Goal: Task Accomplishment & Management: Use online tool/utility

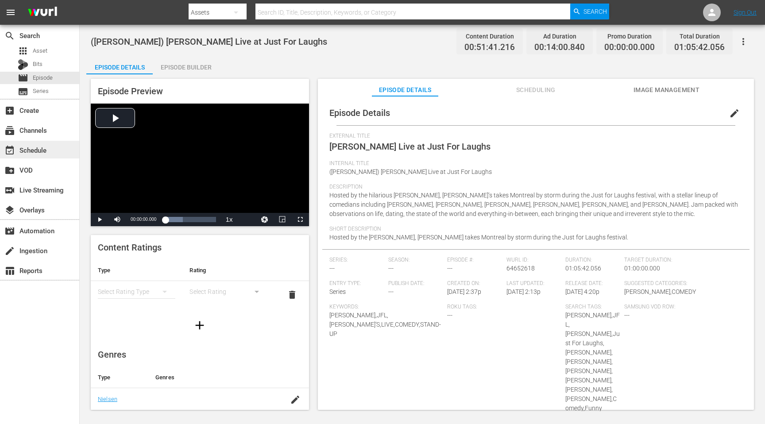
click at [31, 150] on div "event_available Schedule" at bounding box center [25, 149] width 50 height 8
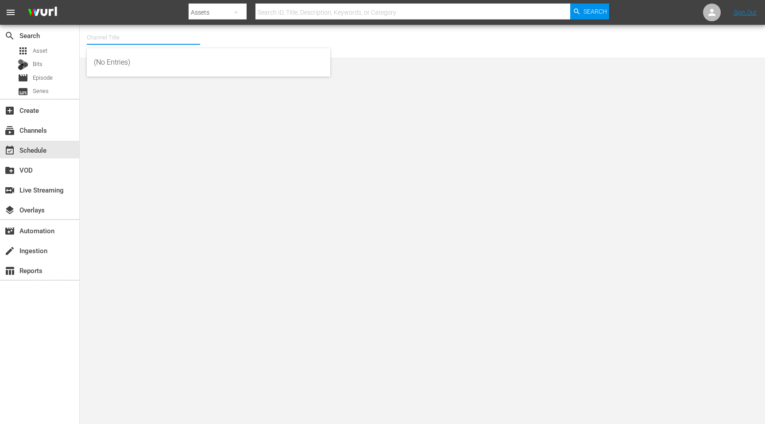
click at [136, 34] on input "text" at bounding box center [143, 37] width 113 height 21
click at [122, 43] on input "[PERSON_NAME]" at bounding box center [143, 37] width 113 height 21
type input "S"
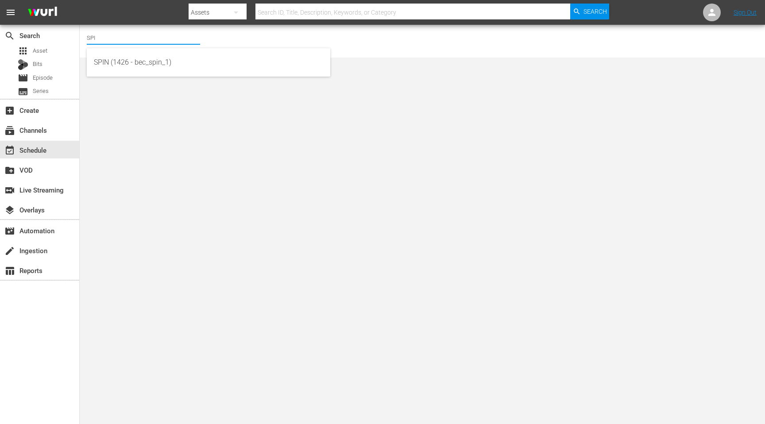
type input "SPIN"
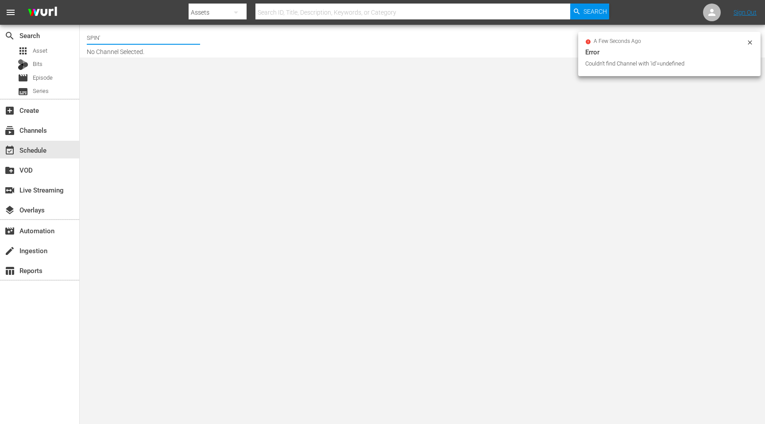
click at [124, 41] on input "SPIN'" at bounding box center [143, 37] width 113 height 21
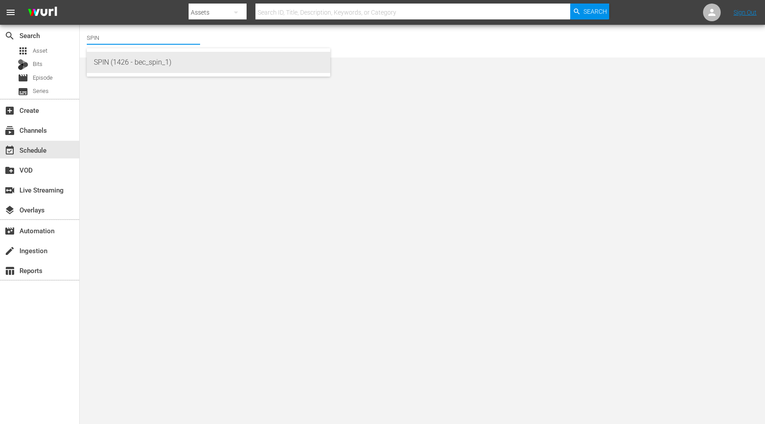
click at [118, 59] on div "SPIN (1426 - bec_spin_1)" at bounding box center [208, 62] width 229 height 21
type input "SPIN (1426 - bec_spin_1)"
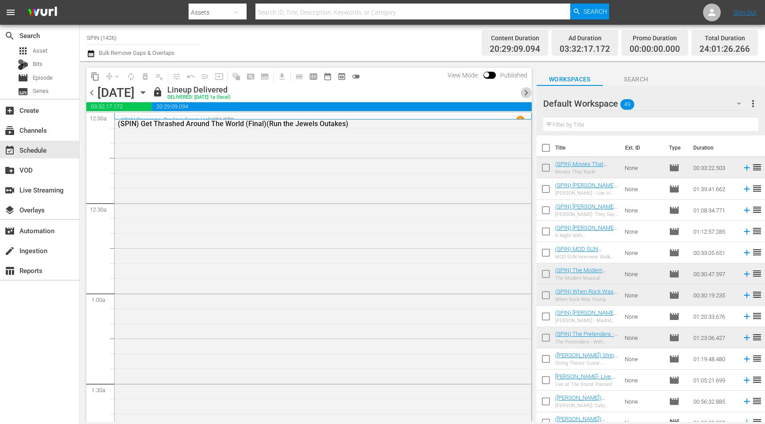
click at [523, 93] on span "chevron_right" at bounding box center [526, 92] width 11 height 11
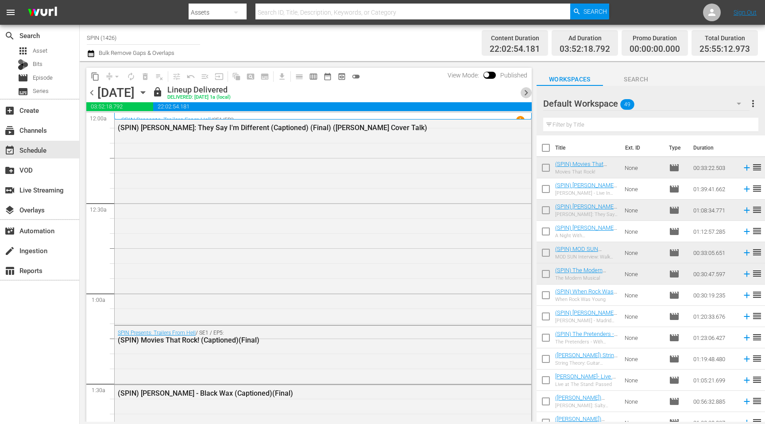
click at [523, 93] on span "chevron_right" at bounding box center [526, 92] width 11 height 11
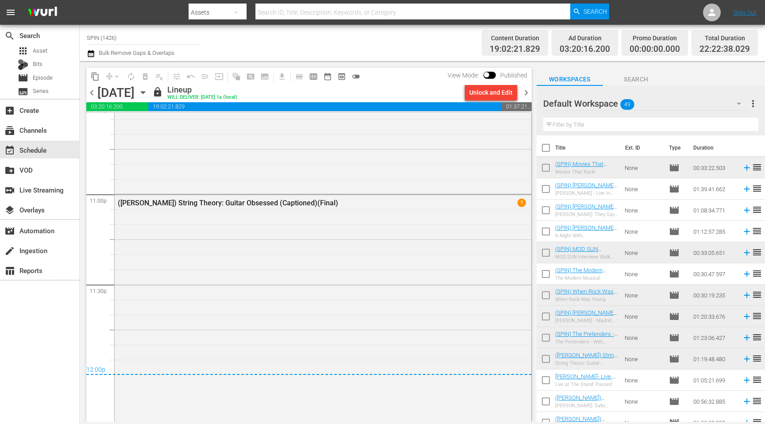
scroll to position [4087, 0]
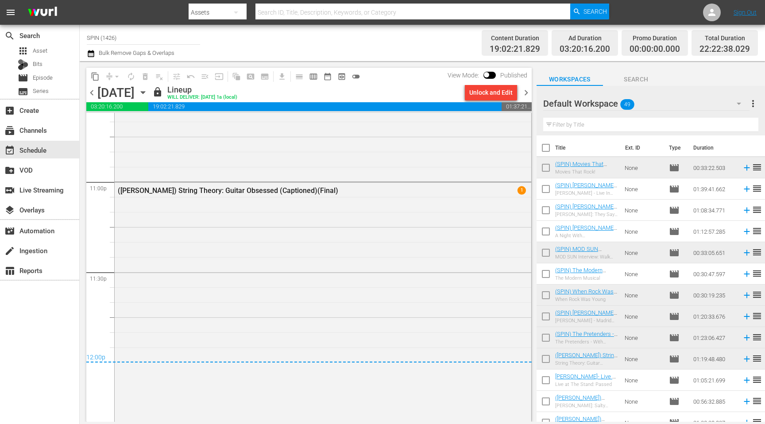
click at [528, 95] on span "chevron_right" at bounding box center [526, 92] width 11 height 11
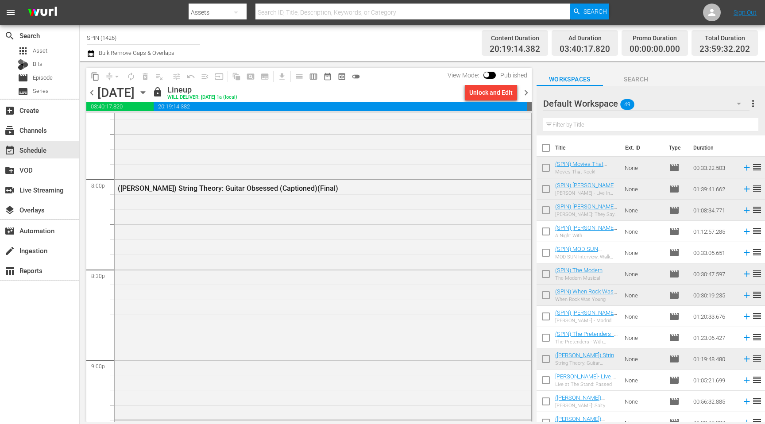
scroll to position [3542, 0]
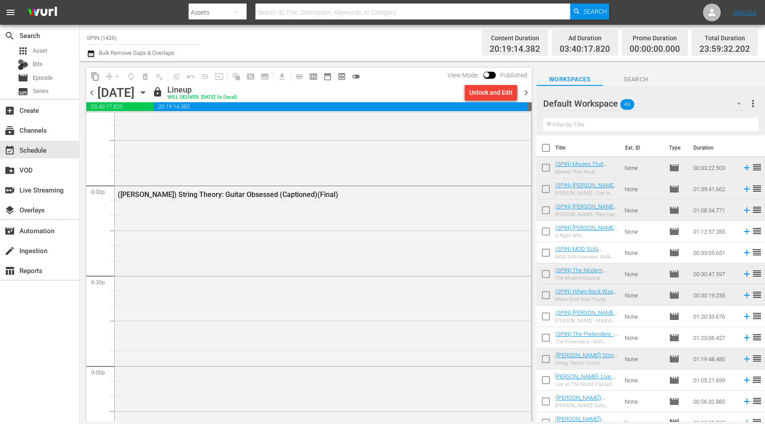
click at [523, 91] on span "chevron_right" at bounding box center [526, 92] width 11 height 11
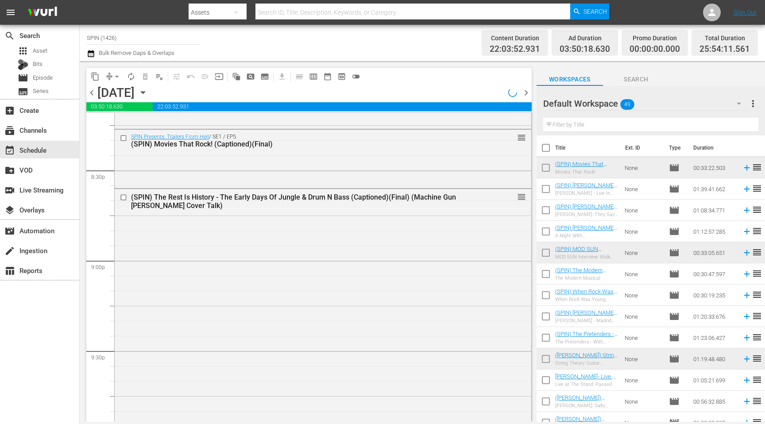
scroll to position [3527, 0]
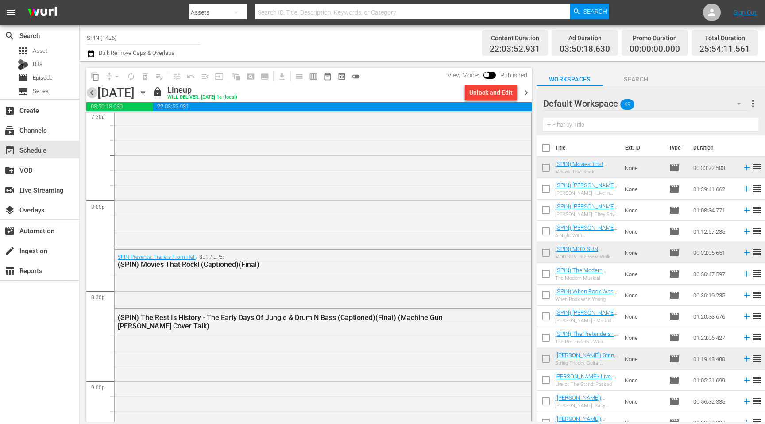
click at [91, 92] on span "chevron_left" at bounding box center [91, 92] width 11 height 11
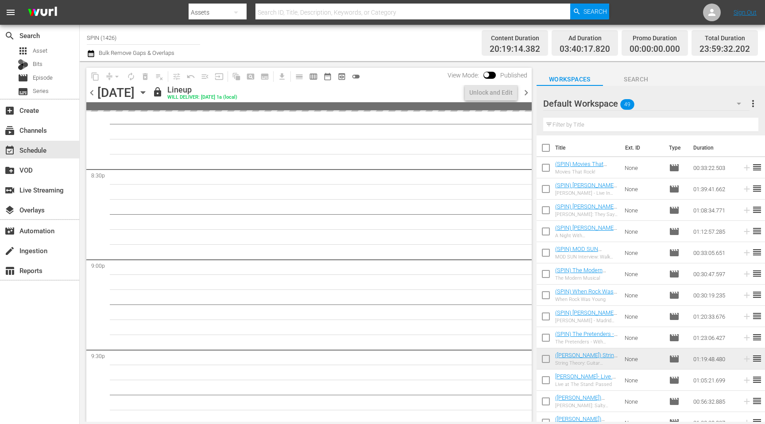
scroll to position [3542, 0]
